Goal: Information Seeking & Learning: Stay updated

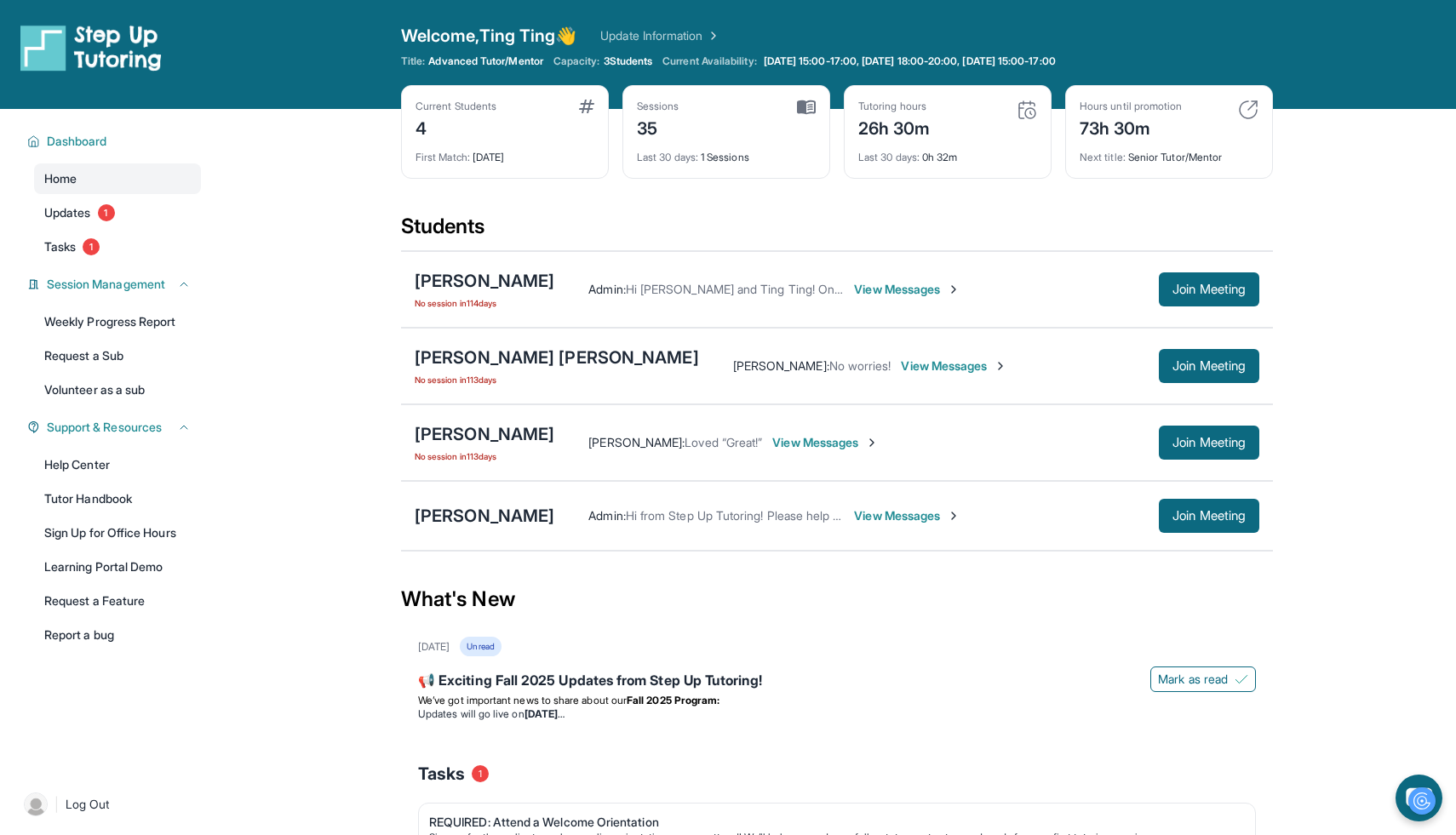
scroll to position [122, 0]
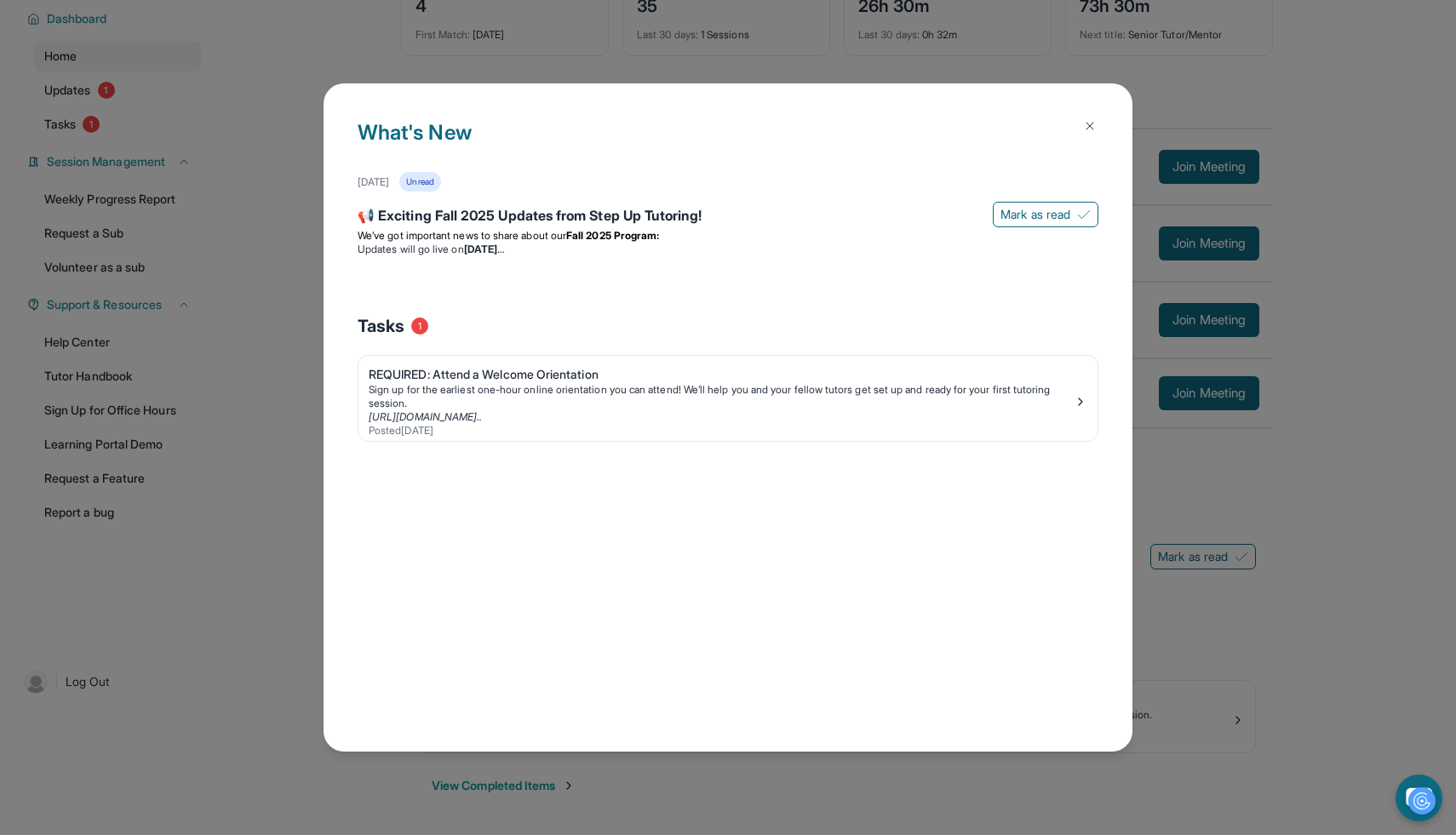
click at [1082, 133] on button at bounding box center [1089, 126] width 34 height 34
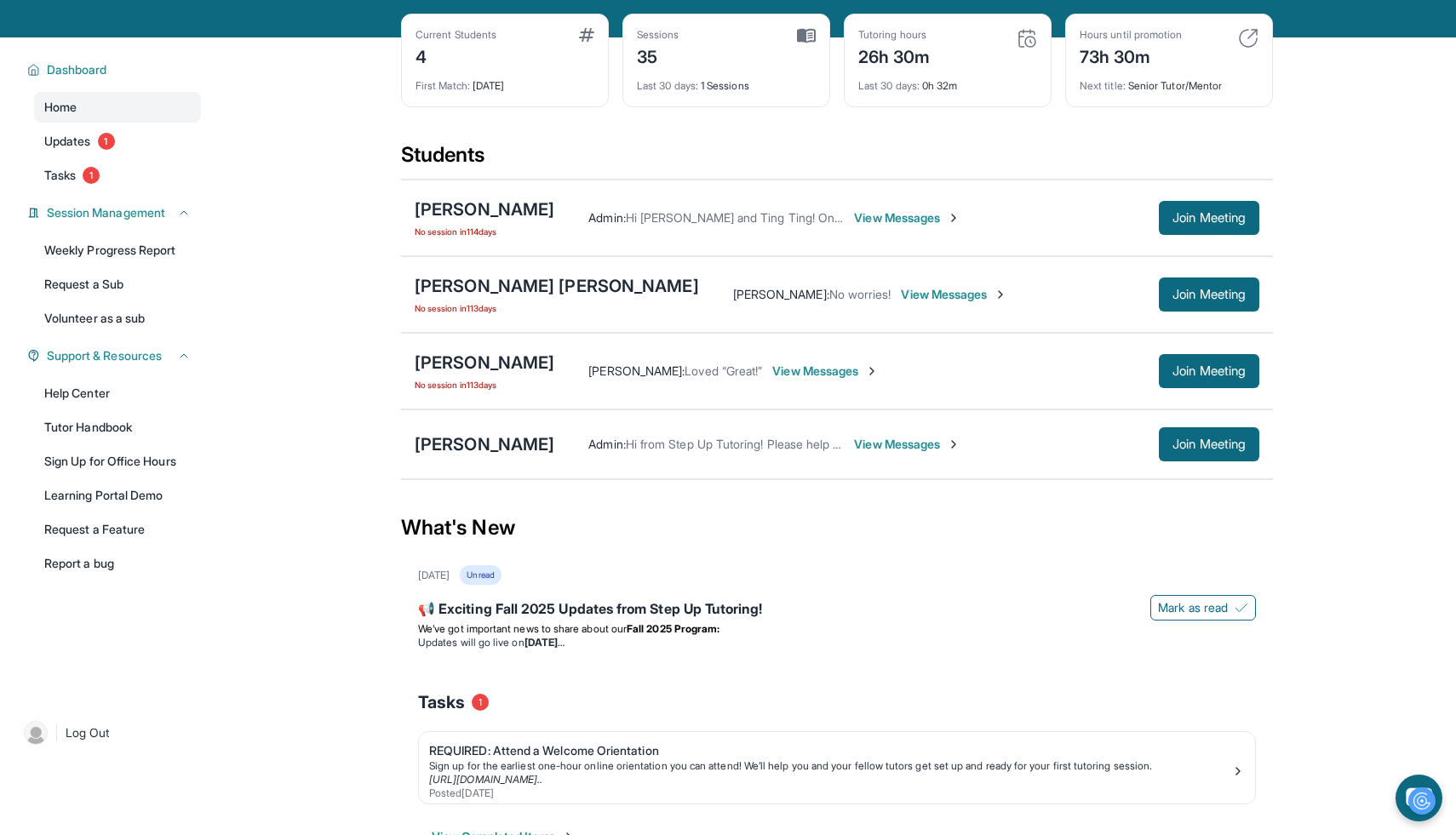
scroll to position [0, 0]
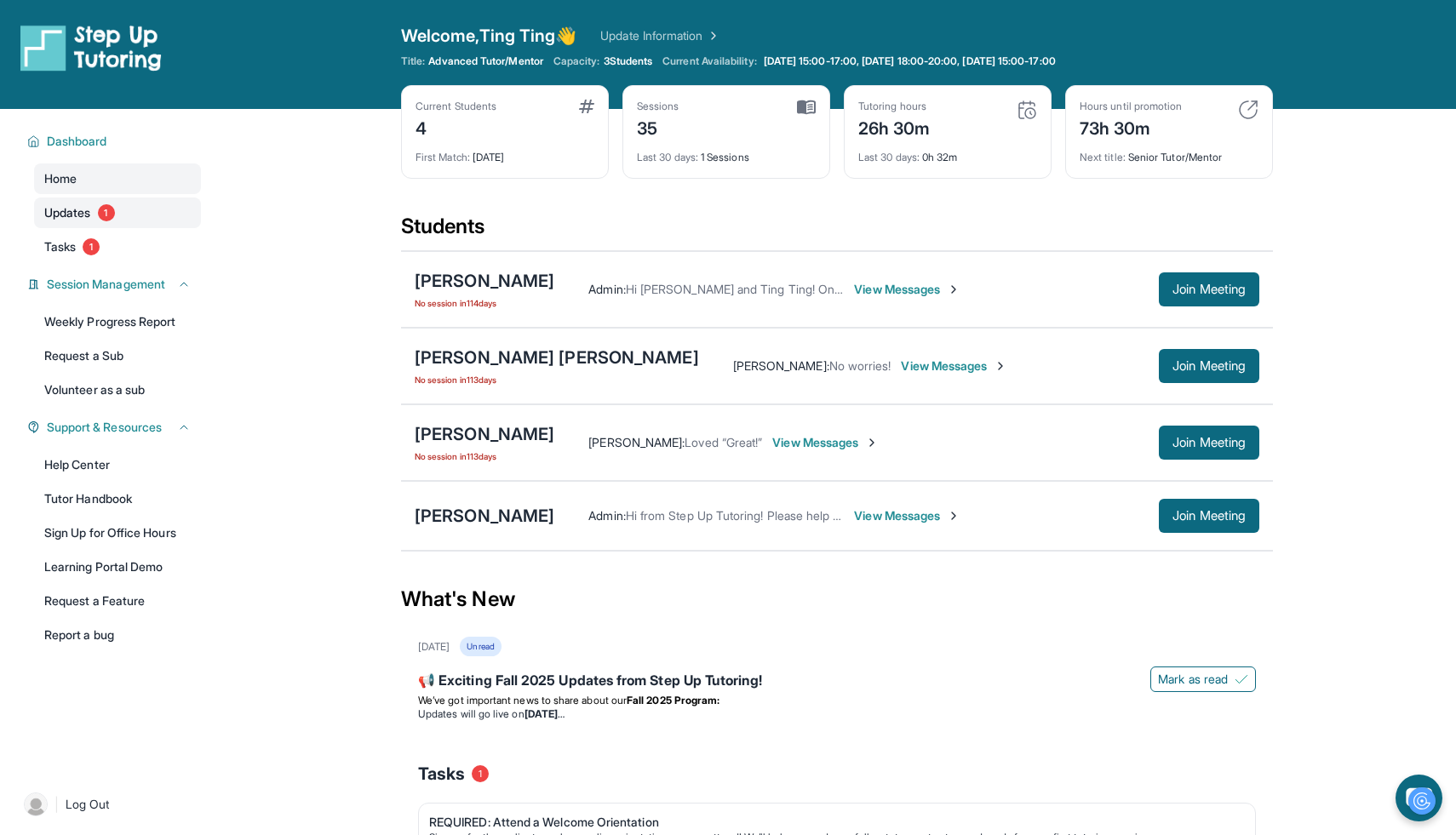
click at [144, 203] on link "Updates 1" at bounding box center [118, 212] width 167 height 31
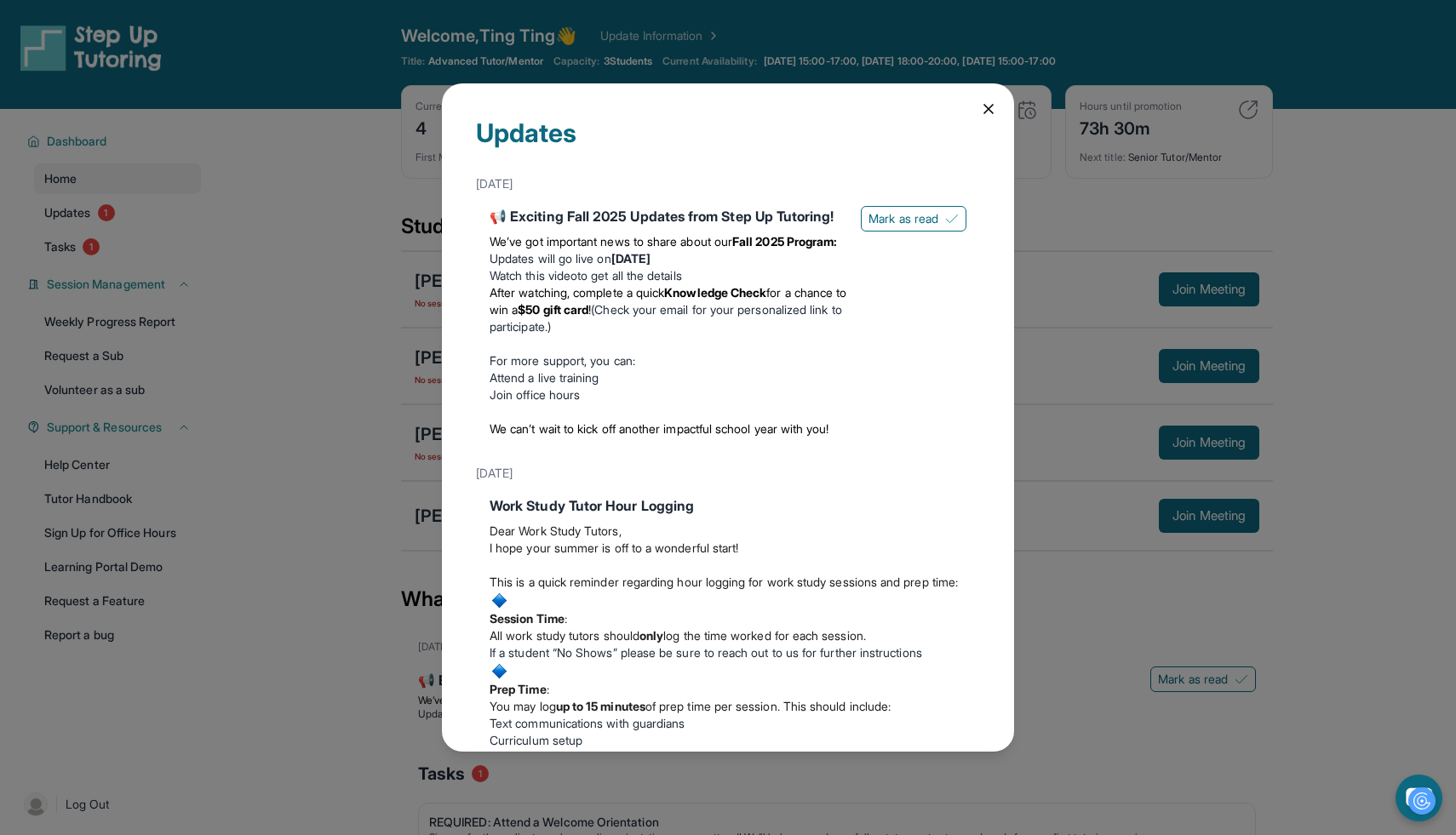
click at [989, 113] on icon at bounding box center [988, 108] width 17 height 17
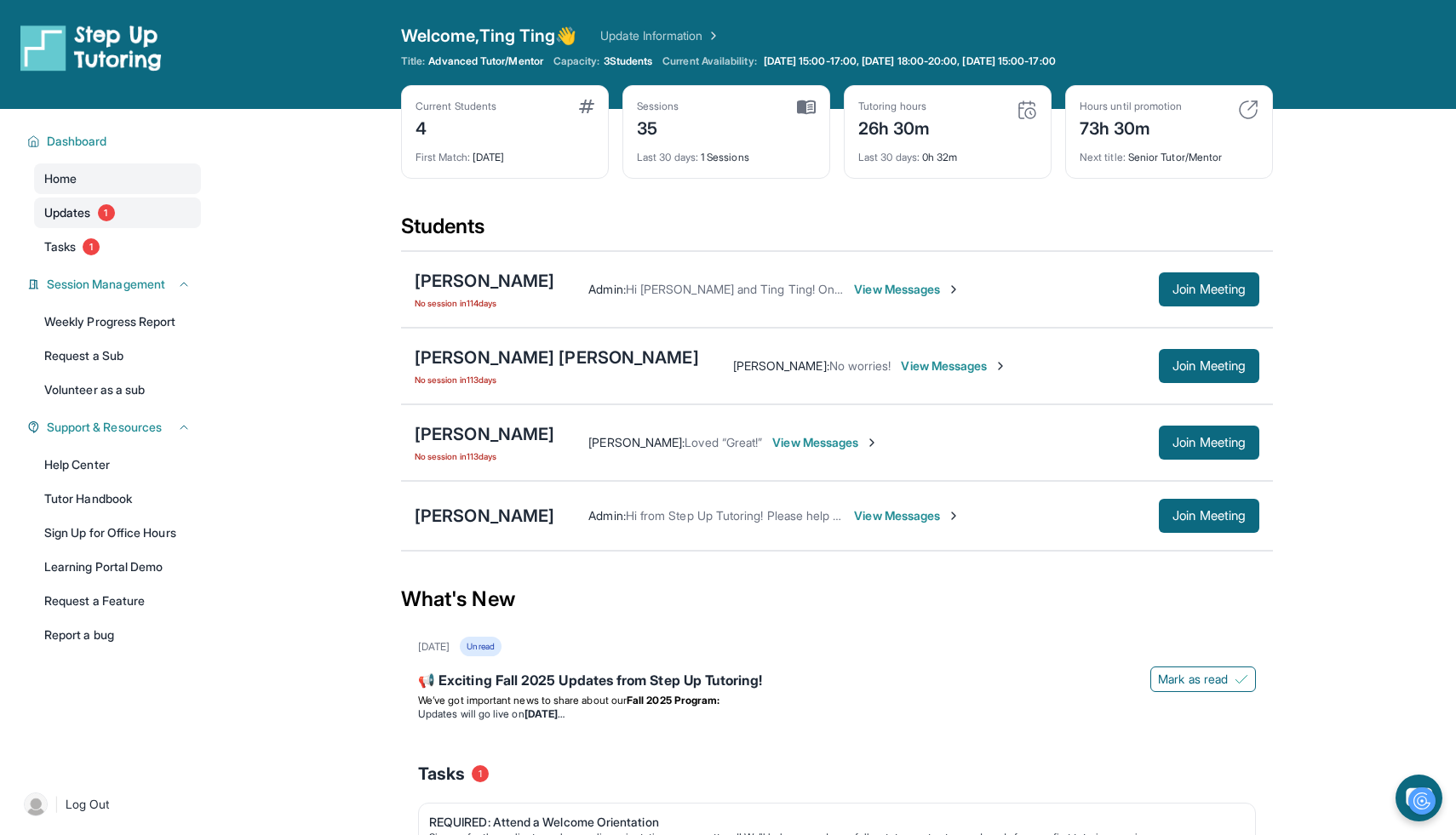
click at [143, 210] on link "Updates 1" at bounding box center [118, 212] width 167 height 31
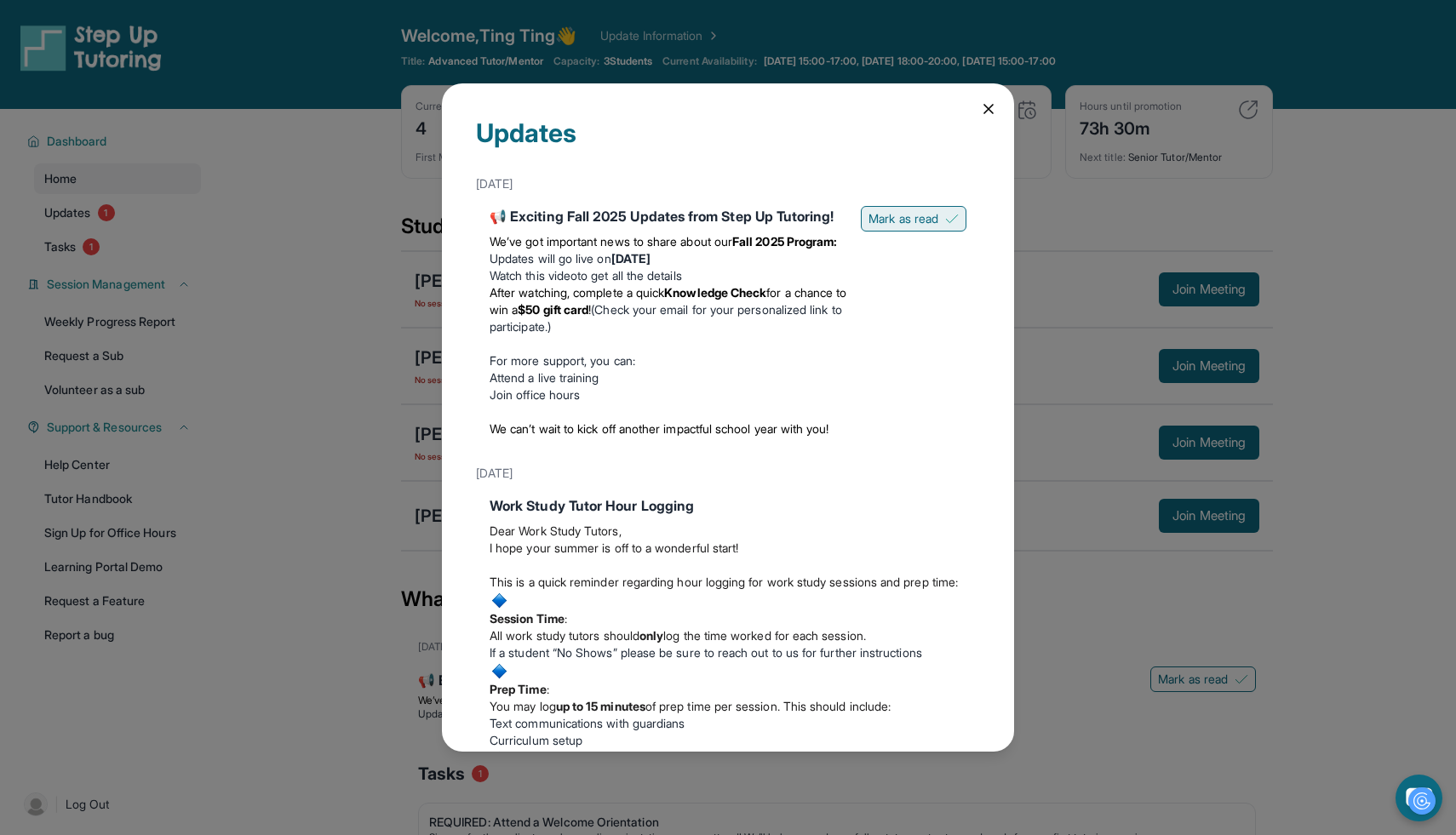
click at [918, 210] on span "Mark as read" at bounding box center [903, 218] width 70 height 17
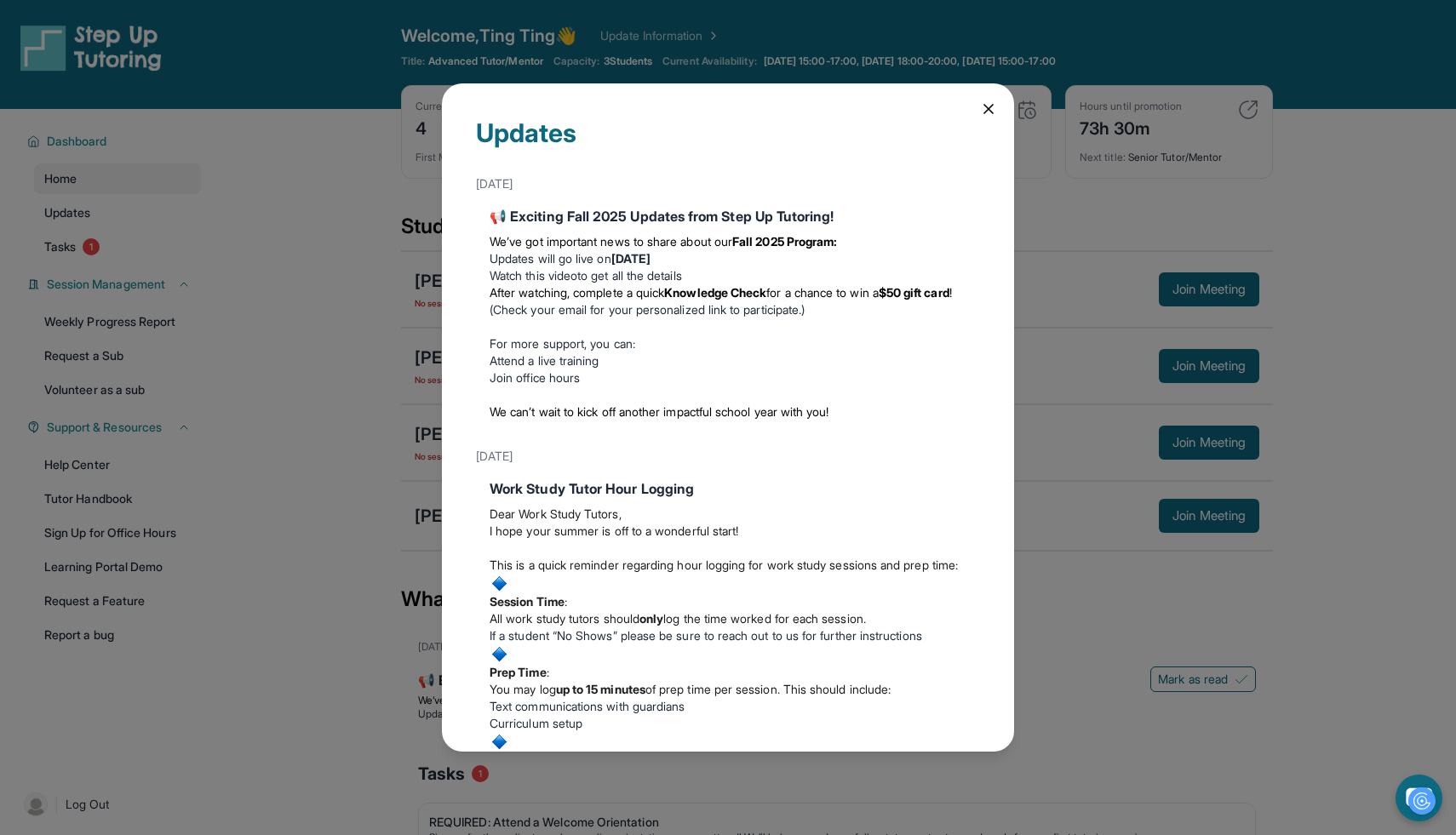
click at [985, 106] on icon at bounding box center [988, 109] width 9 height 9
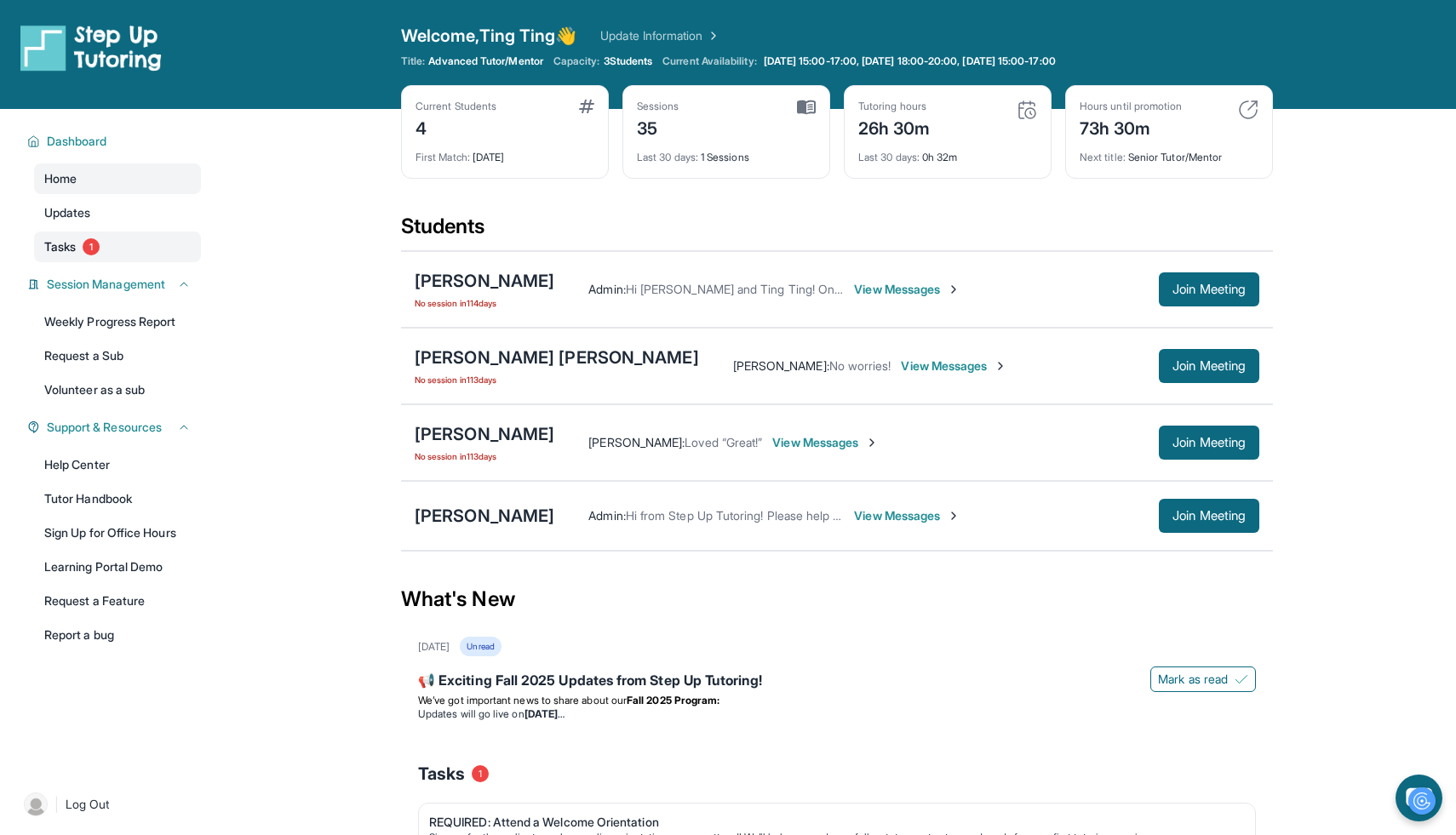
click at [153, 243] on link "Tasks 1" at bounding box center [118, 246] width 167 height 31
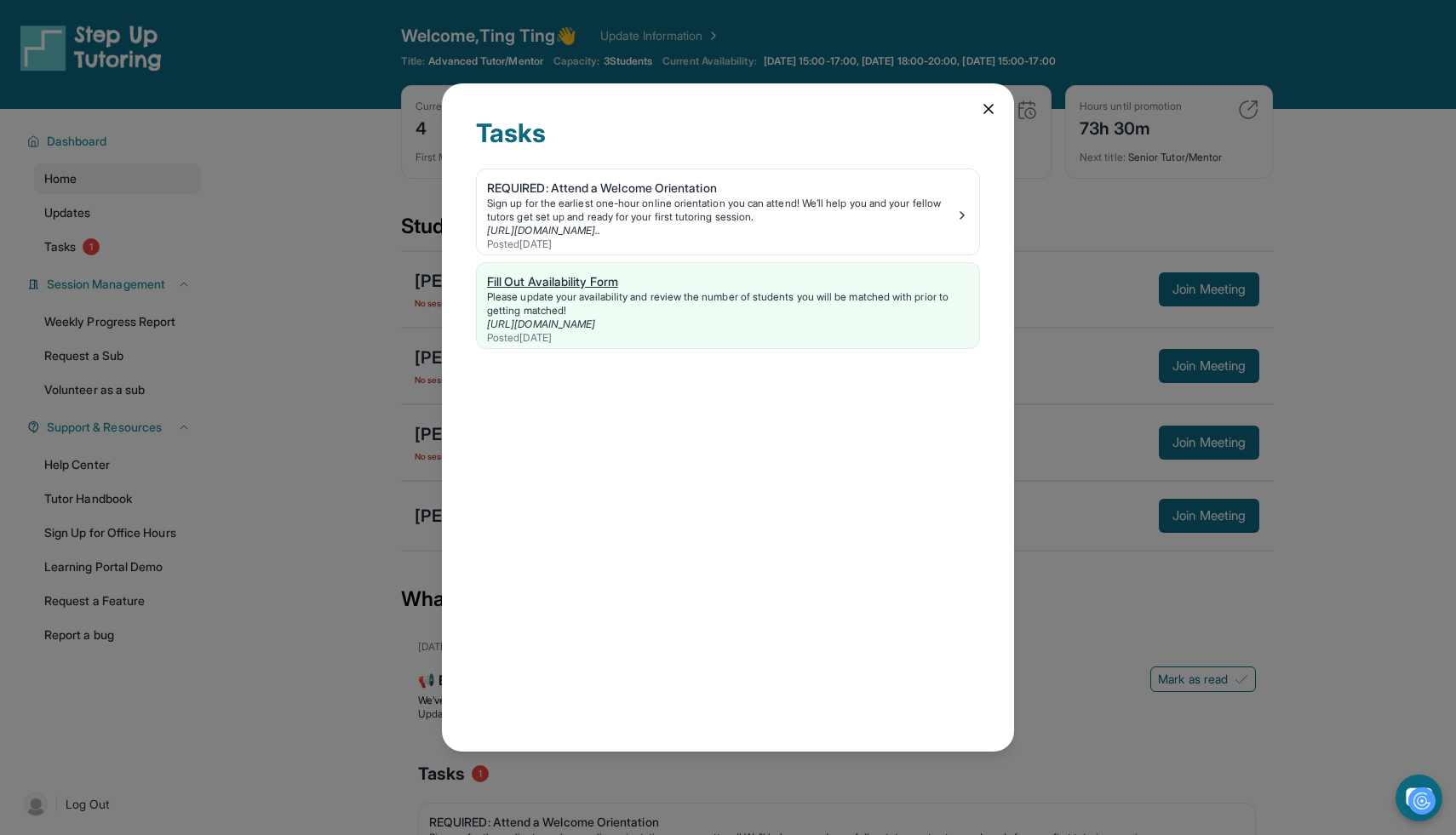
click at [644, 311] on div "Please update your availability and review the number of students you will be m…" at bounding box center [728, 304] width 482 height 27
click at [991, 108] on icon at bounding box center [988, 108] width 17 height 17
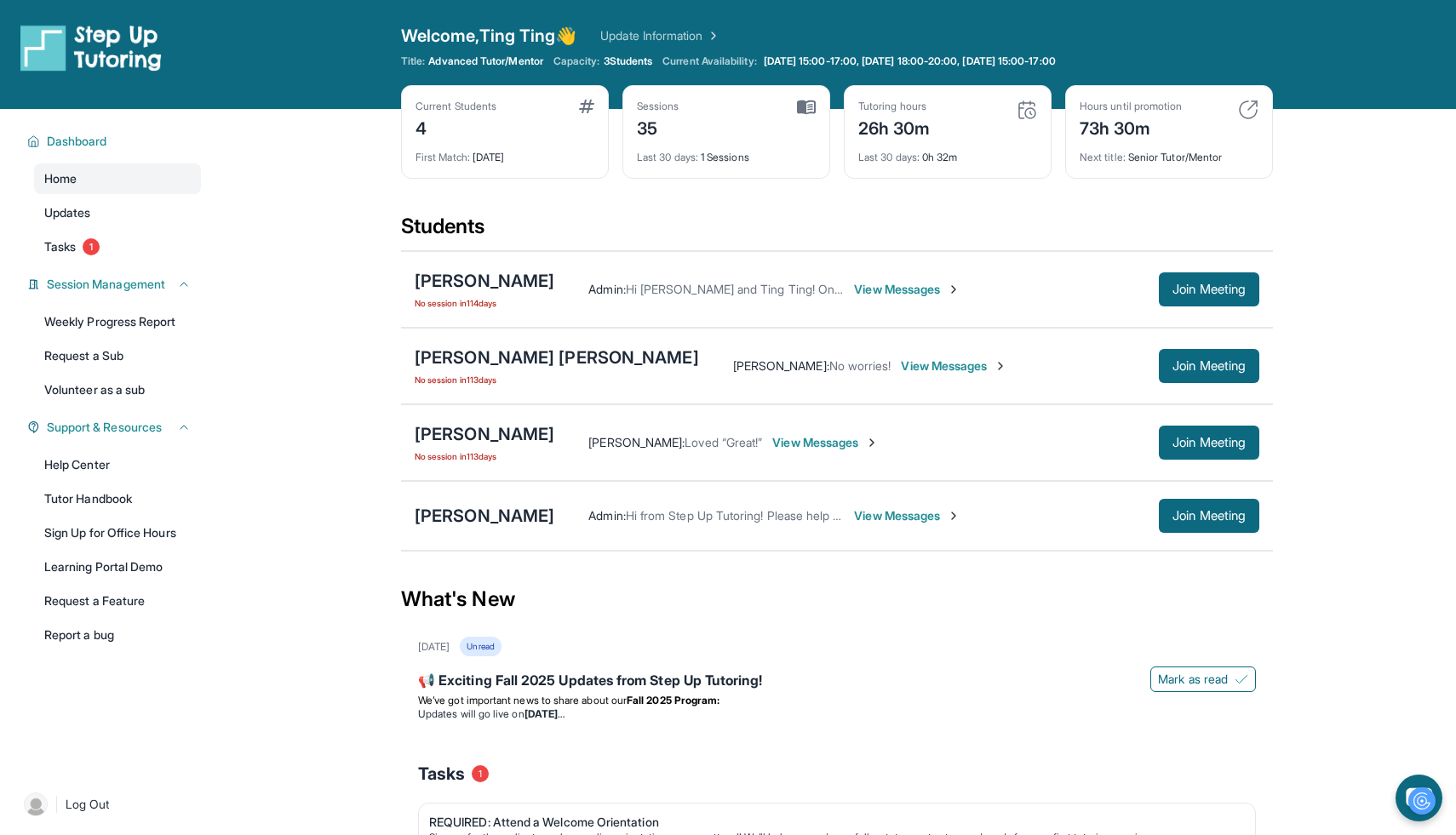
scroll to position [122, 0]
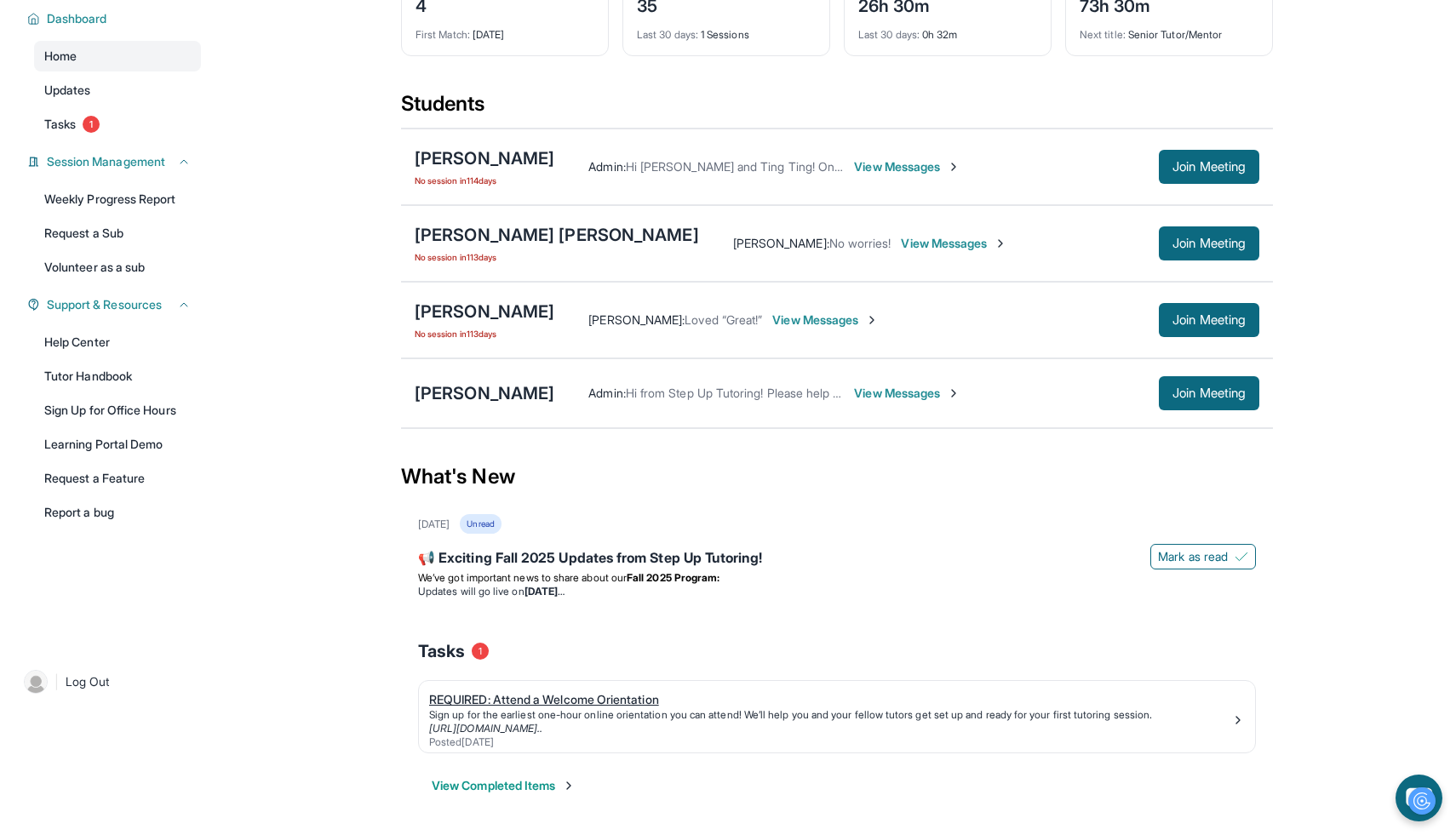
click at [546, 708] on div "Sign up for the earliest one-hour online orientation you can attend! We’ll help…" at bounding box center [830, 714] width 801 height 13
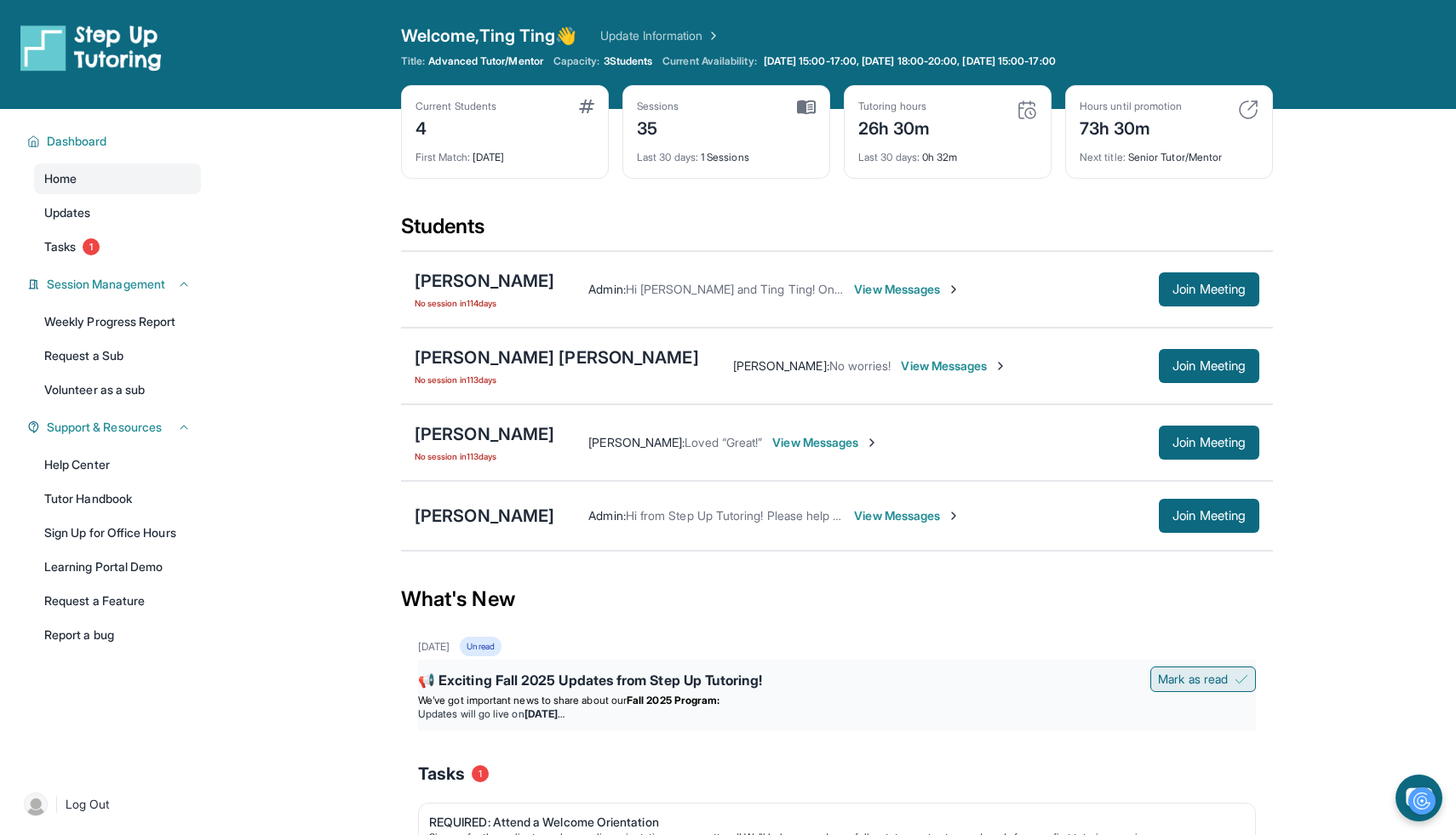
click at [1227, 685] on button "Mark as read" at bounding box center [1203, 679] width 106 height 26
